Goal: Information Seeking & Learning: Learn about a topic

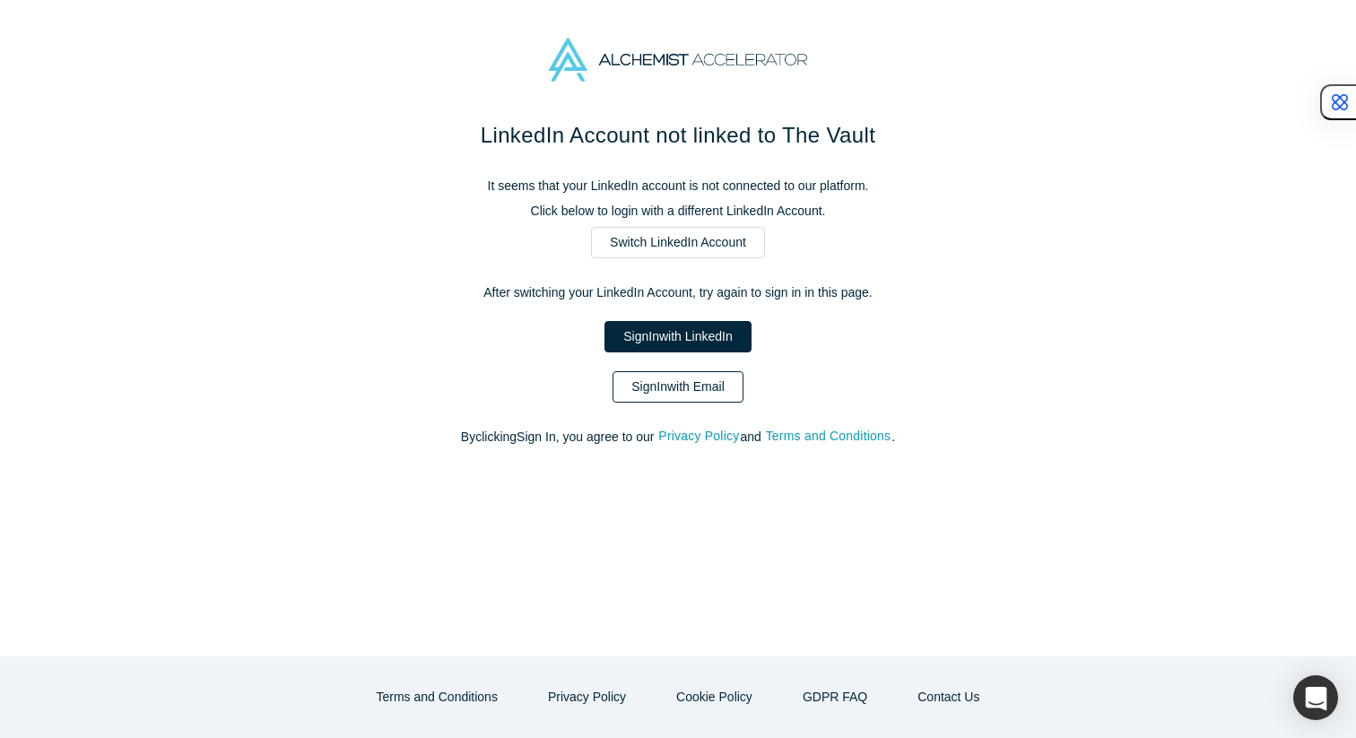
click at [702, 392] on link "Sign In with Email" at bounding box center [678, 386] width 131 height 31
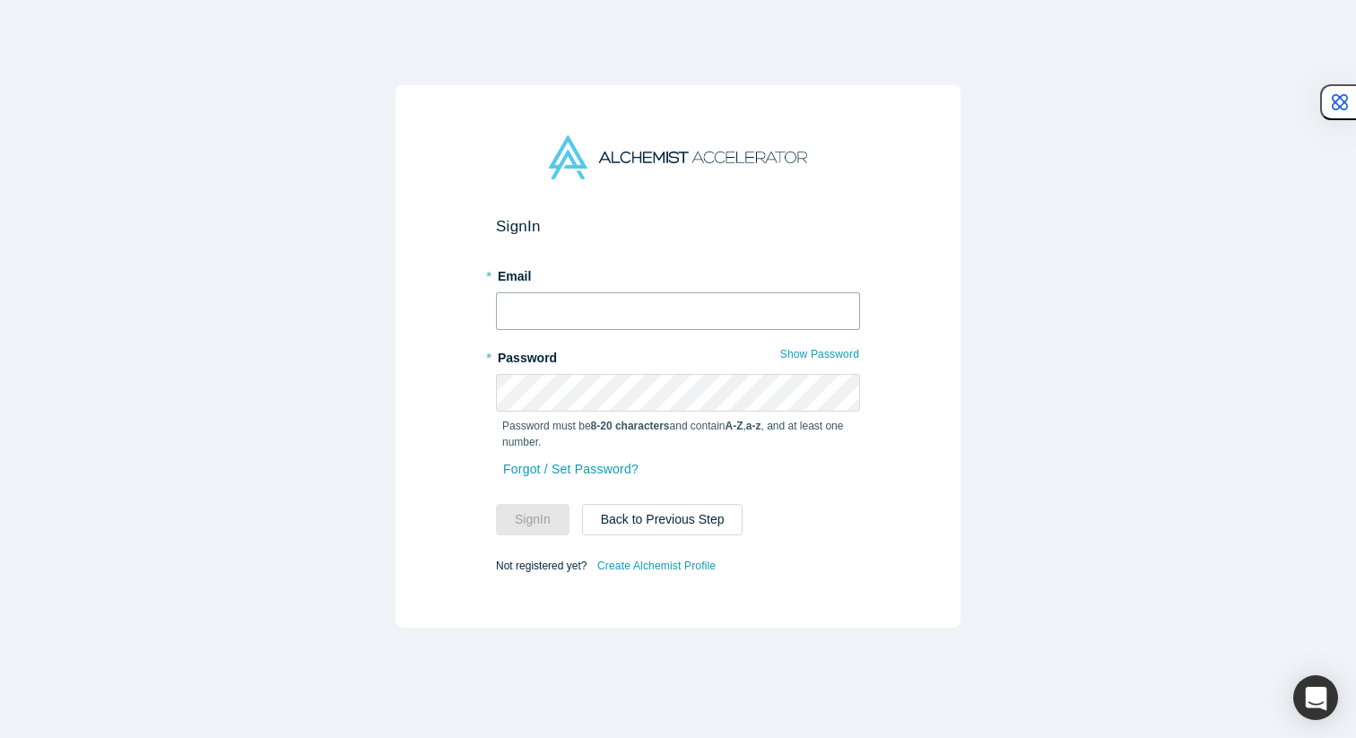
type input "[EMAIL_ADDRESS][DOMAIN_NAME]"
click at [535, 515] on button "Sign In" at bounding box center [533, 519] width 74 height 31
